Goal: Find specific page/section: Find specific page/section

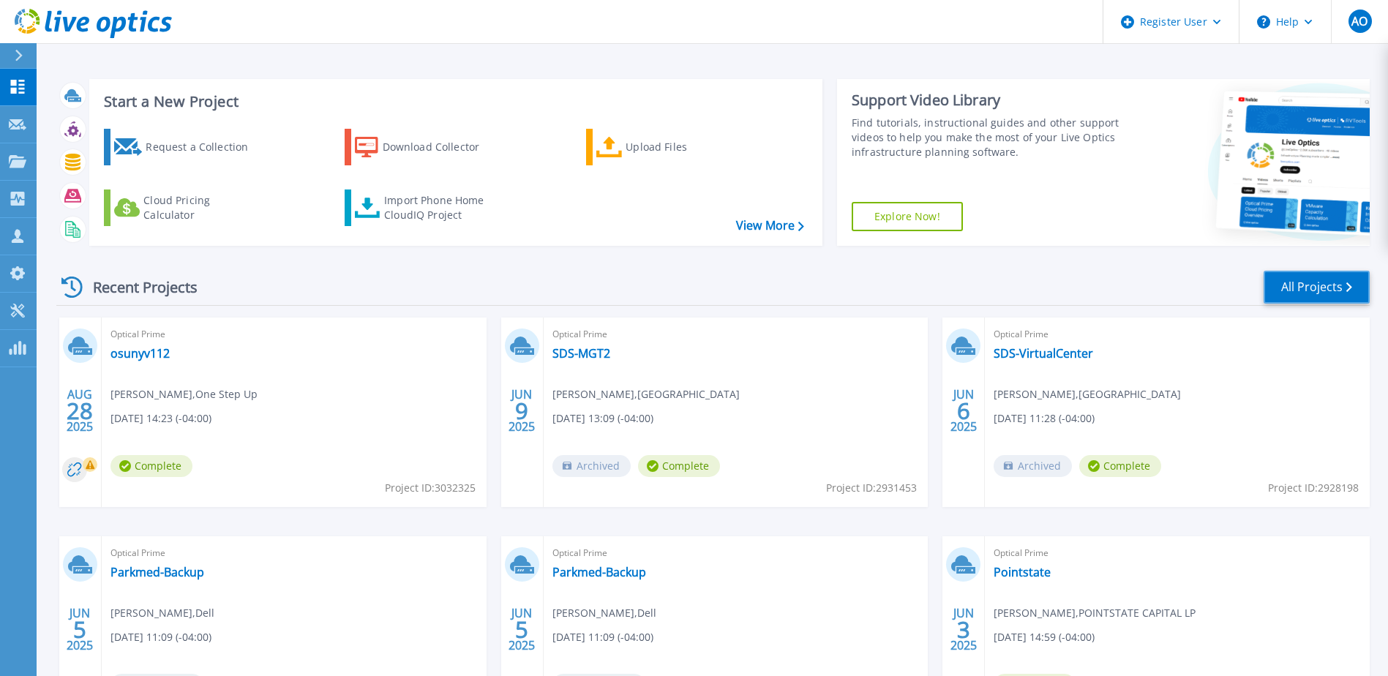
click at [1335, 293] on link "All Projects" at bounding box center [1317, 287] width 106 height 33
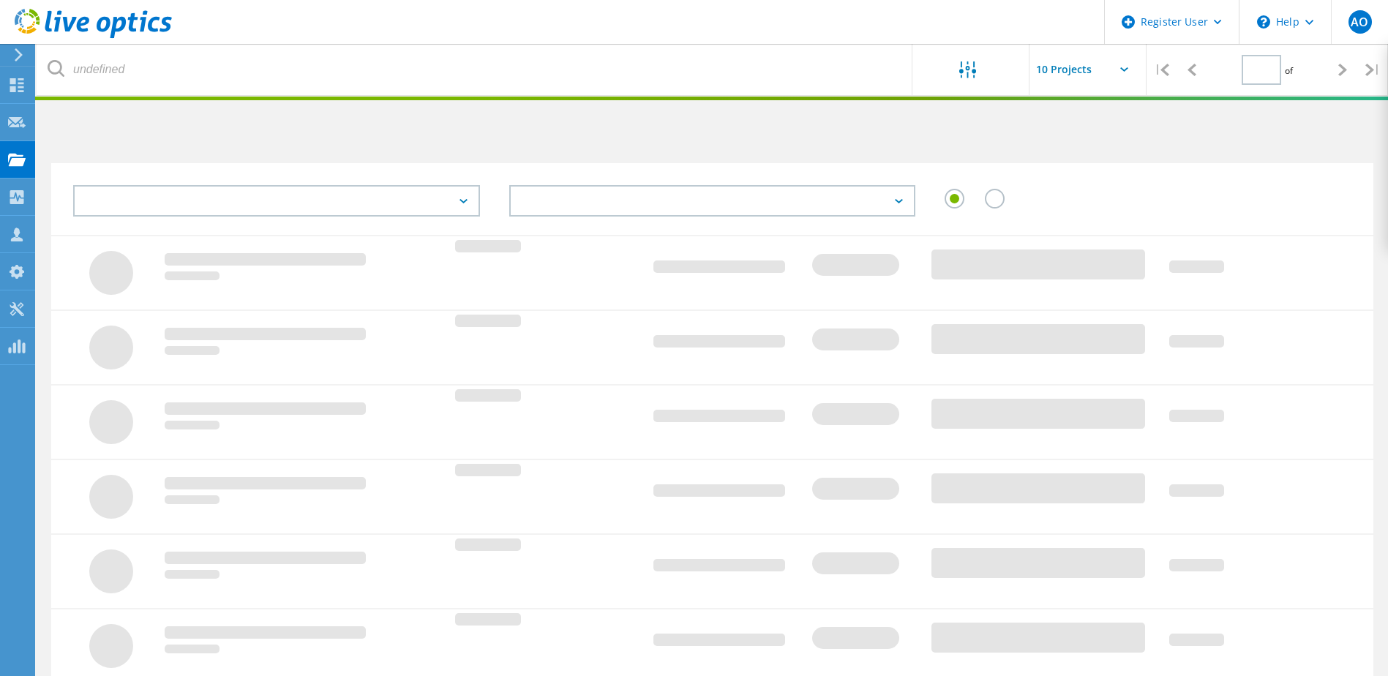
type input "1"
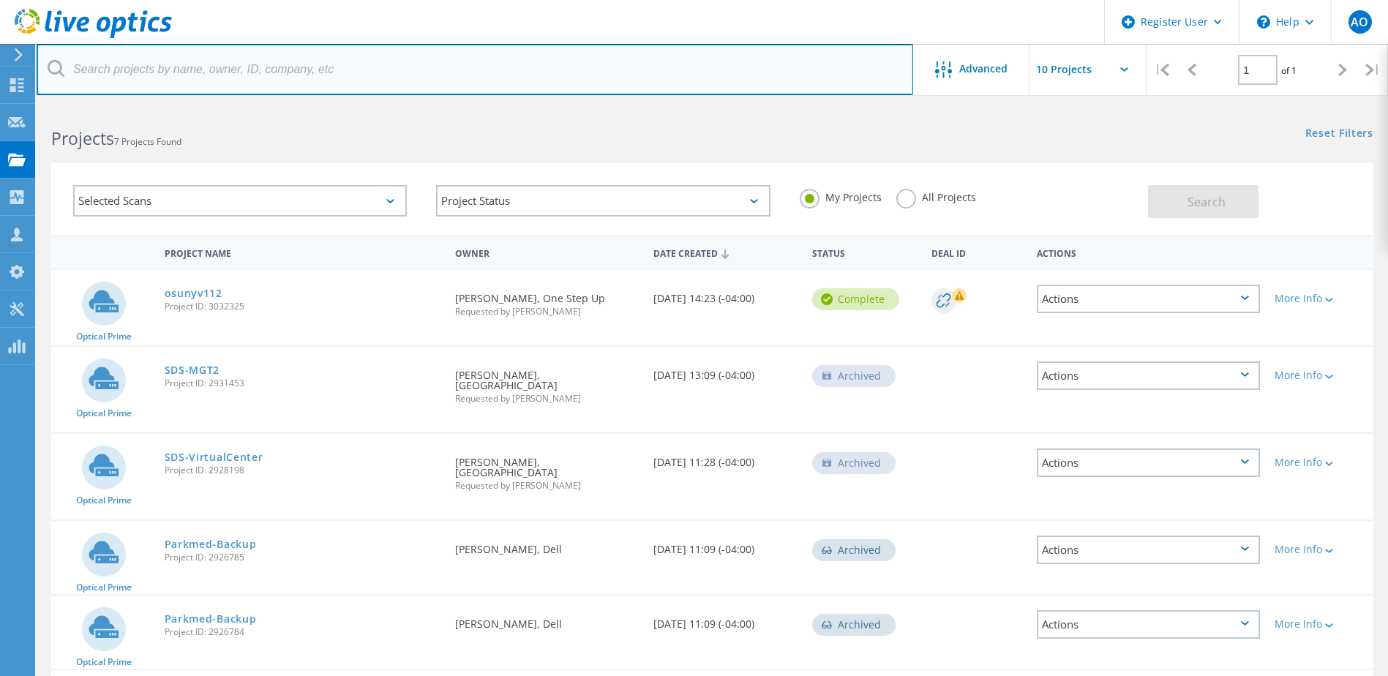
paste input "• Spencer-consultant working with them for 25 yrs. (very funny guy, very much l…"
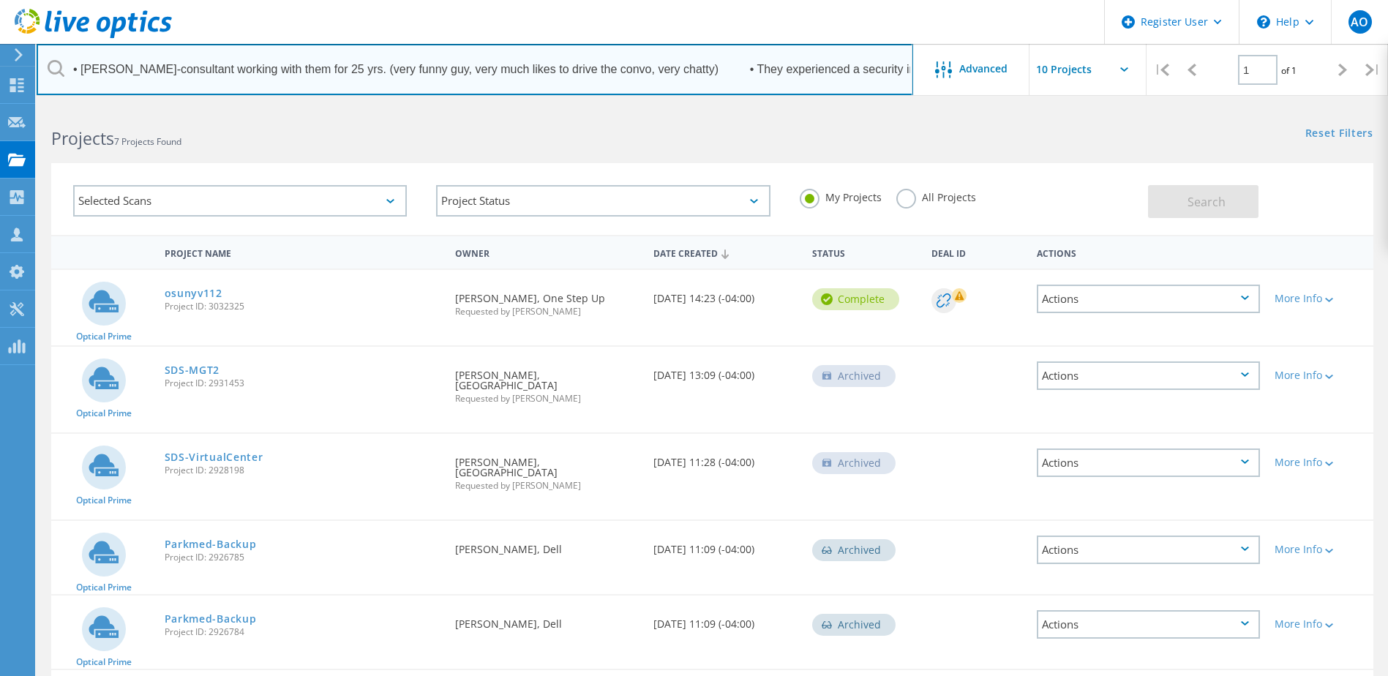
scroll to position [0, 3290]
drag, startPoint x: 70, startPoint y: 69, endPoint x: 1290, endPoint y: 91, distance: 1220.5
click at [1290, 91] on div "• Spencer-consultant working with them for 25 yrs. (very funny guy, very much l…" at bounding box center [712, 69] width 1351 height 51
type input "• Spencer-consultant working with them for 25 yrs. (very funny guy, very much l…"
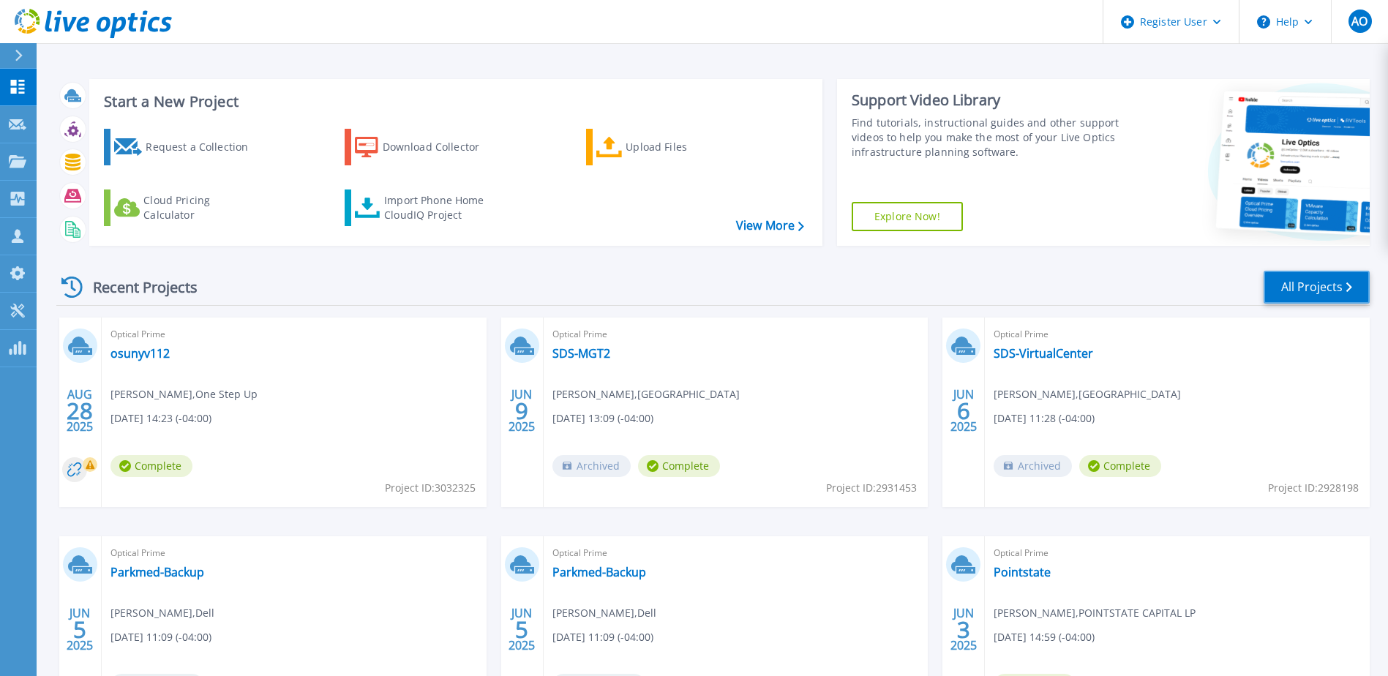
drag, startPoint x: 1264, startPoint y: 291, endPoint x: 1154, endPoint y: 277, distance: 110.6
click at [1264, 291] on link "All Projects" at bounding box center [1317, 287] width 106 height 33
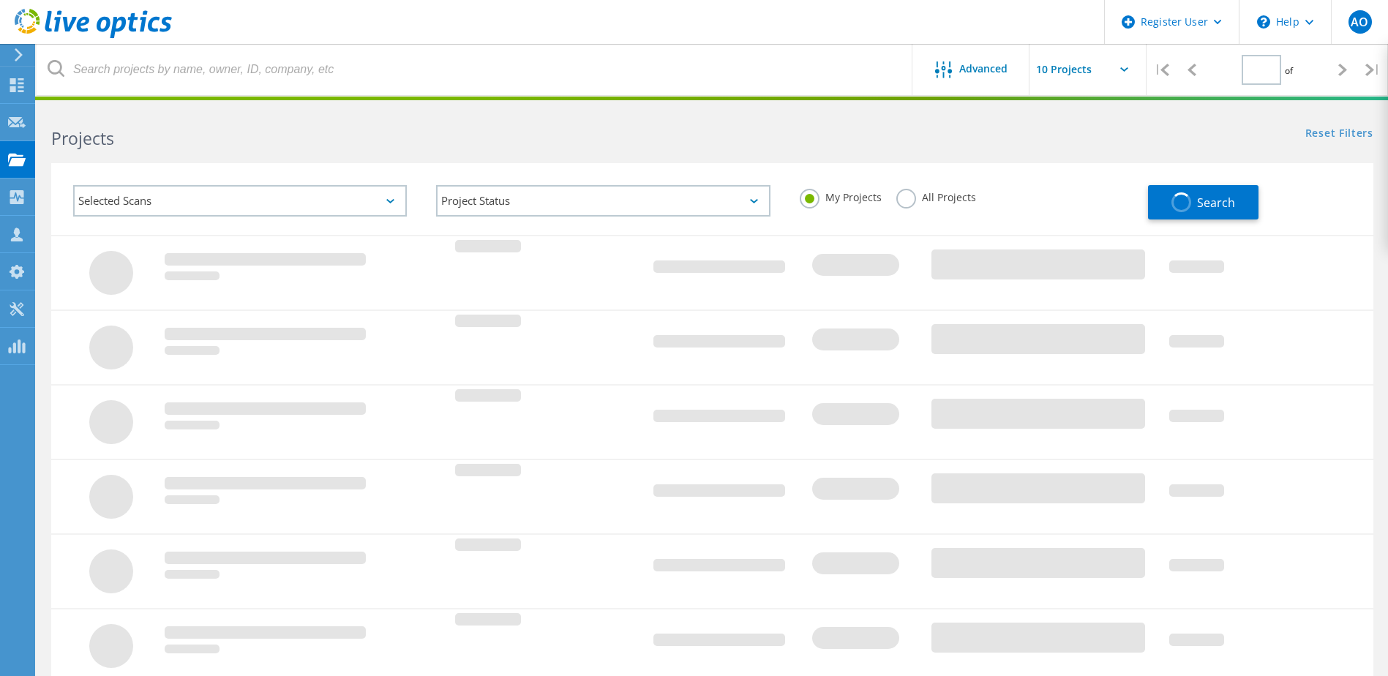
type input "1"
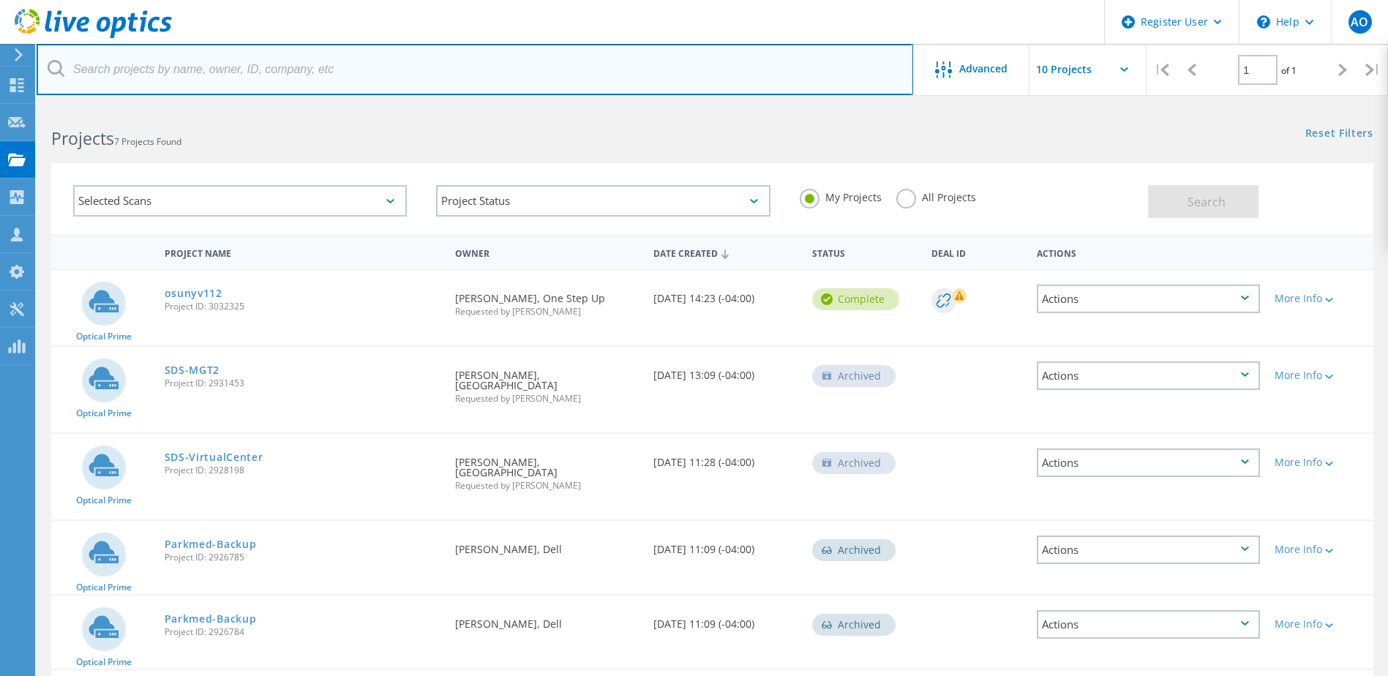
paste input "[EMAIL_ADDRESS][DOMAIN_NAME]"
type input "[EMAIL_ADDRESS][DOMAIN_NAME]"
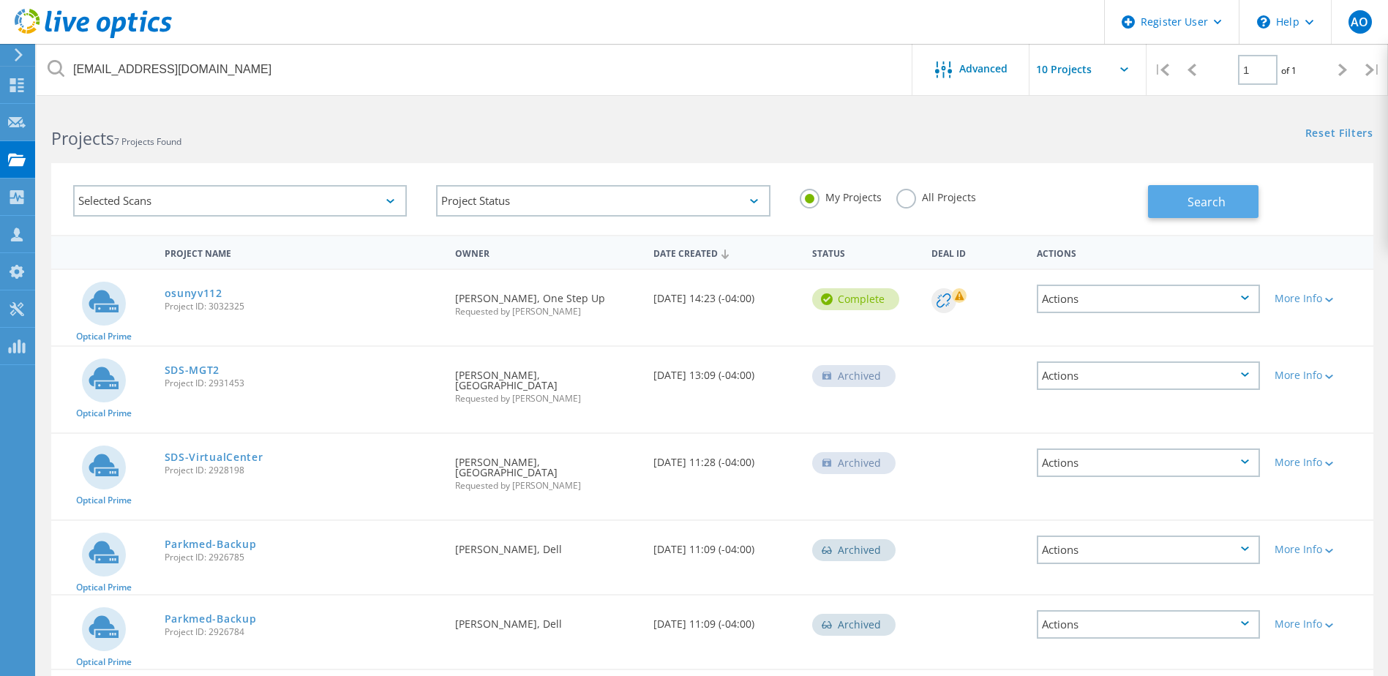
click at [1215, 192] on button "Search" at bounding box center [1203, 201] width 110 height 33
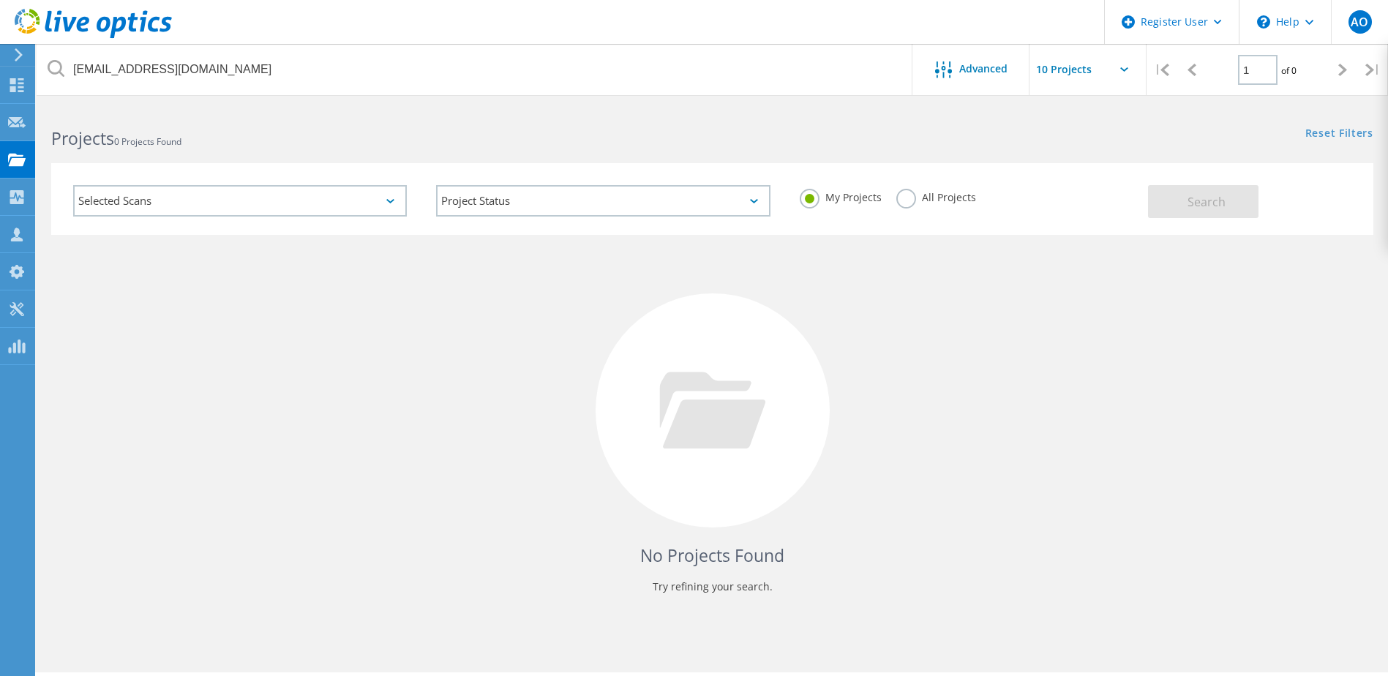
click at [901, 198] on label "All Projects" at bounding box center [936, 196] width 80 height 14
click at [0, 0] on input "All Projects" at bounding box center [0, 0] width 0 height 0
click at [1192, 203] on span "Search" at bounding box center [1206, 202] width 38 height 16
